Goal: Task Accomplishment & Management: Use online tool/utility

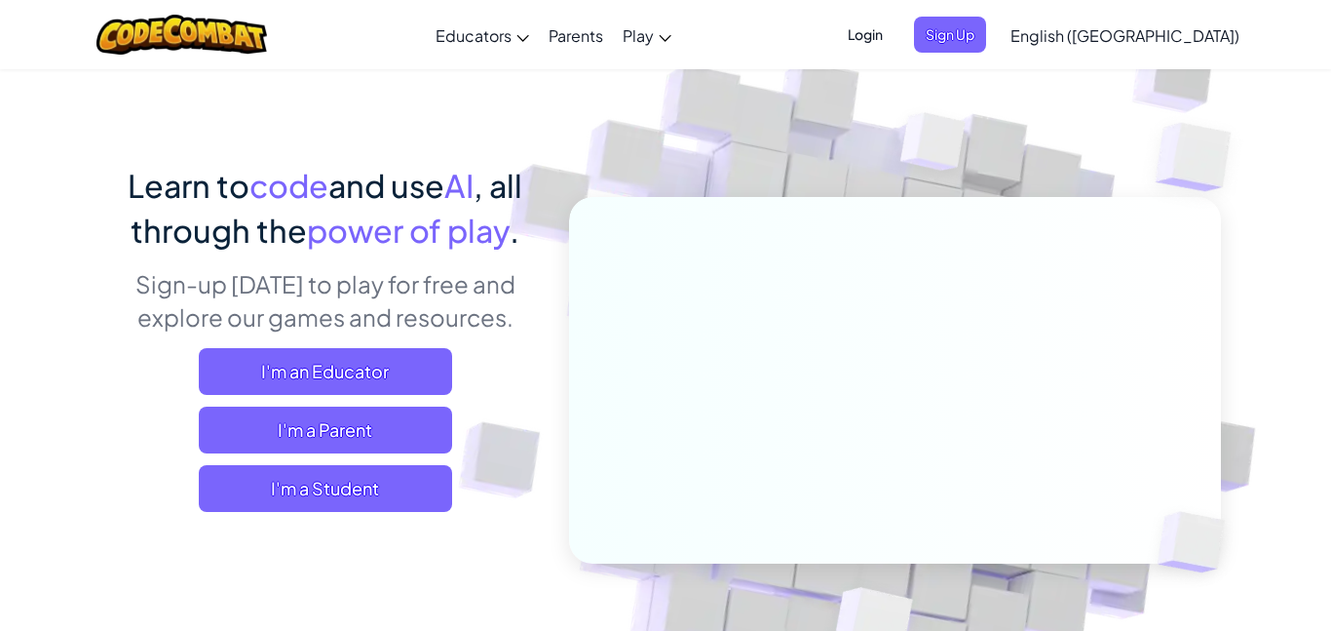
scroll to position [72, 0]
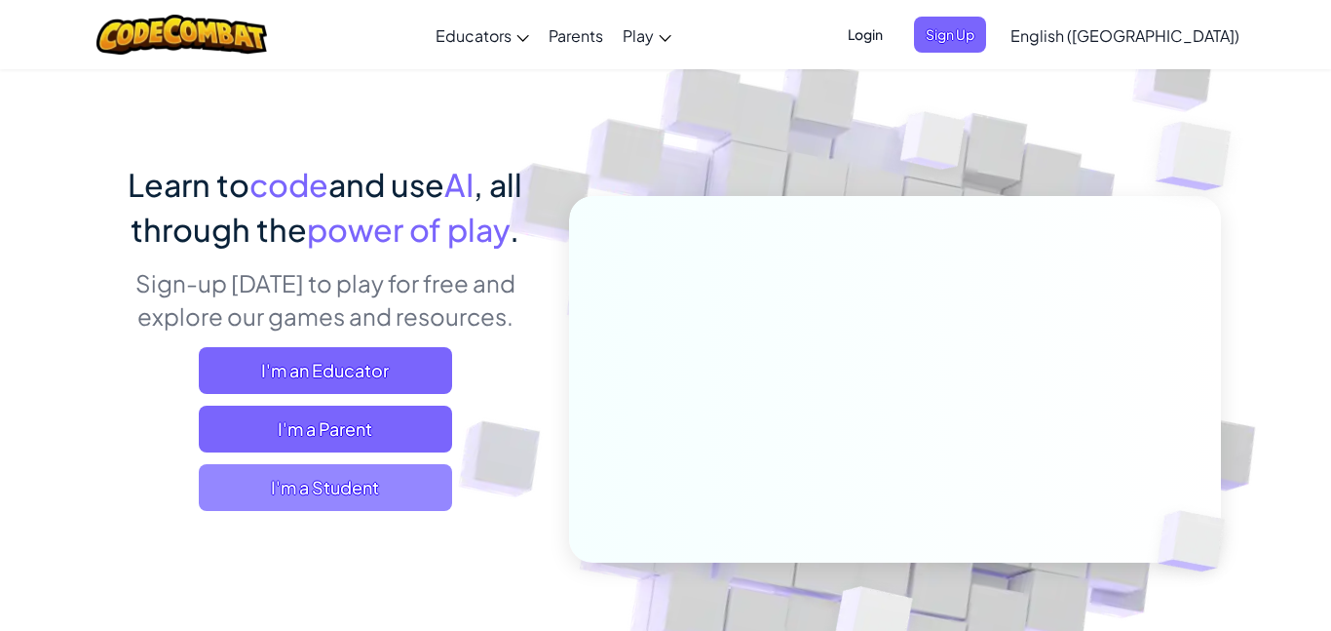
click at [345, 488] on span "I'm a Student" at bounding box center [325, 487] width 253 height 47
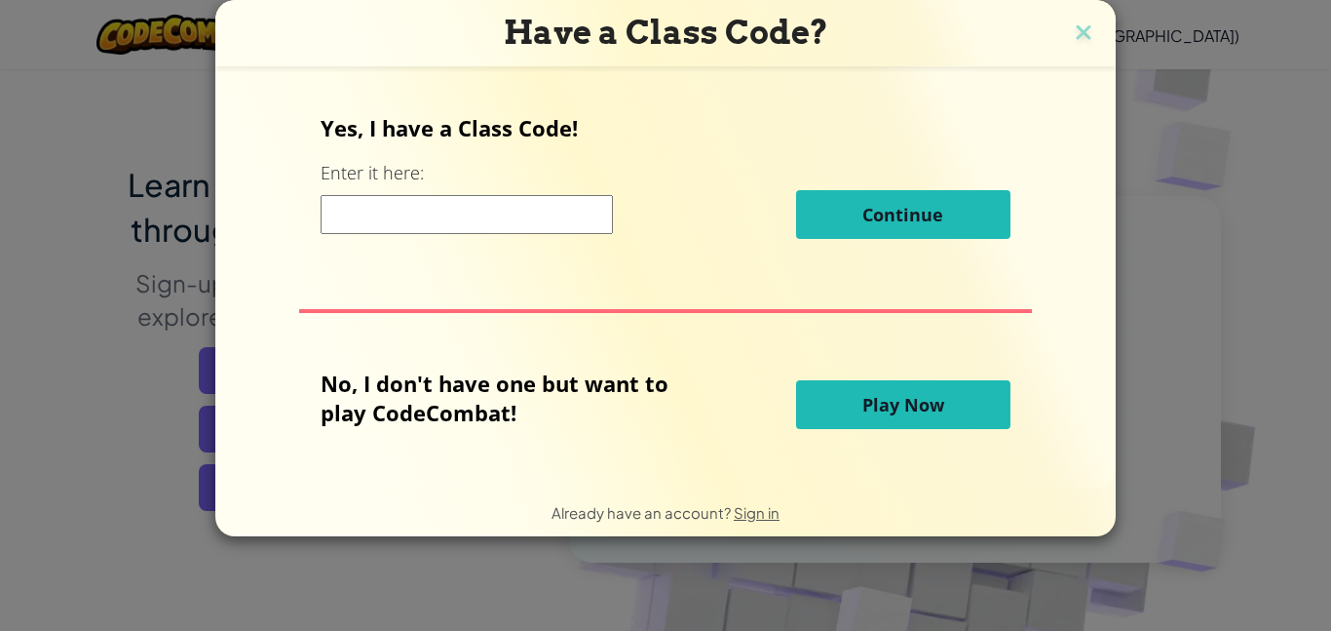
click at [839, 405] on button "Play Now" at bounding box center [903, 404] width 214 height 49
